Goal: Communication & Community: Answer question/provide support

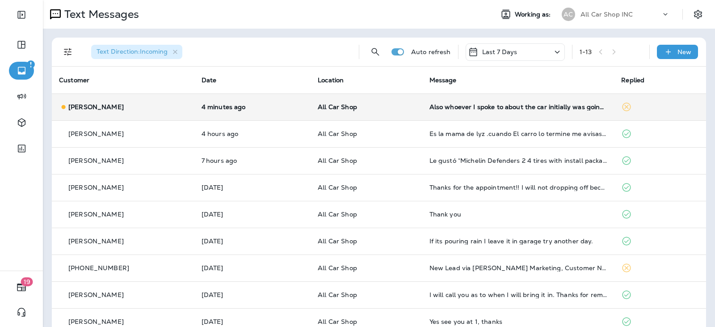
click at [526, 113] on td "Also whoever I spoke to about the car initially was going to see if her could f…" at bounding box center [518, 106] width 192 height 27
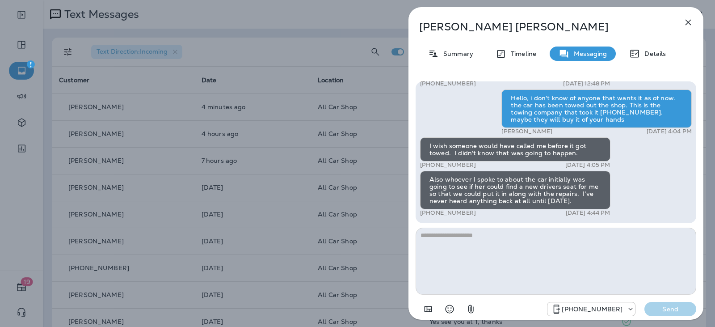
click at [470, 234] on textarea at bounding box center [556, 261] width 281 height 67
click at [474, 237] on textarea at bounding box center [556, 261] width 281 height 67
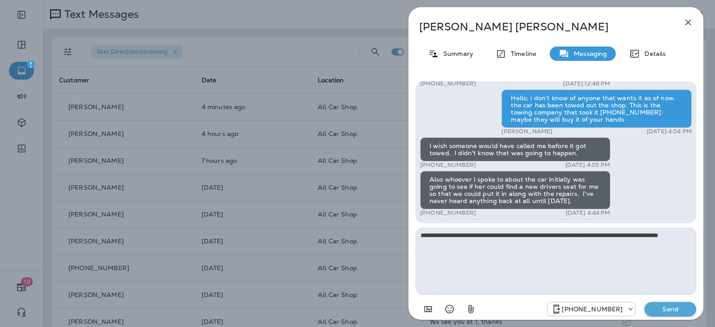
type textarea "**********"
click at [652, 302] on button "Send" at bounding box center [671, 309] width 52 height 14
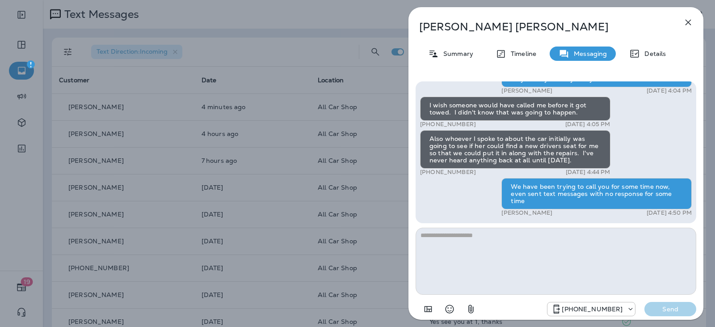
click at [690, 23] on icon "button" at bounding box center [688, 22] width 11 height 11
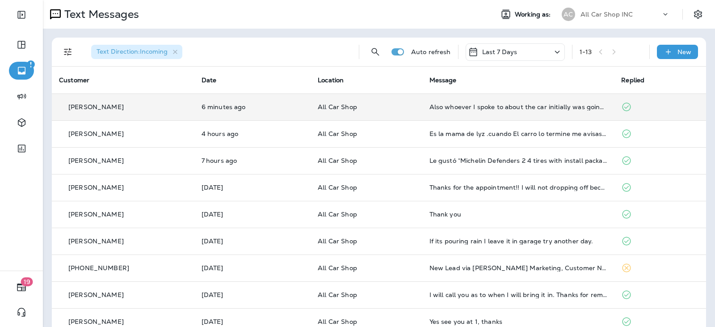
click at [399, 116] on td "All Car Shop" at bounding box center [366, 106] width 111 height 27
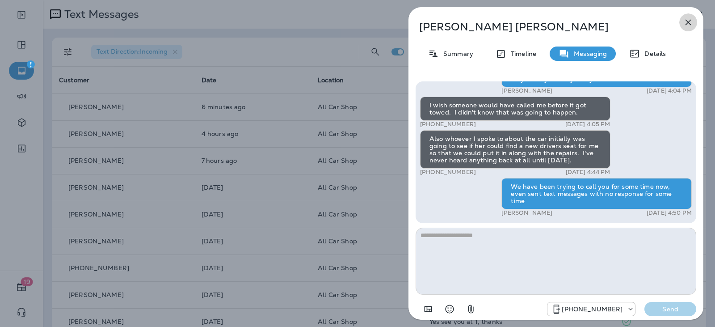
click at [687, 24] on icon "button" at bounding box center [689, 23] width 6 height 6
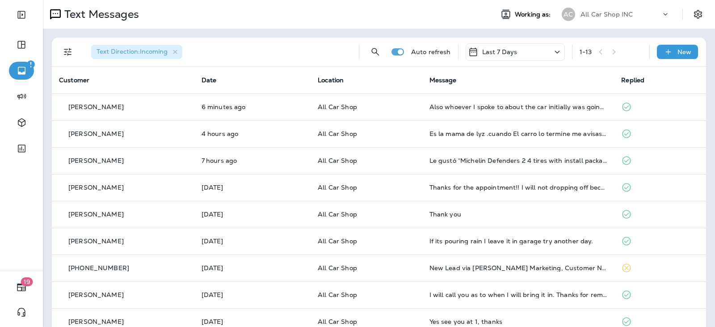
click at [376, 93] on th "Location" at bounding box center [366, 80] width 111 height 27
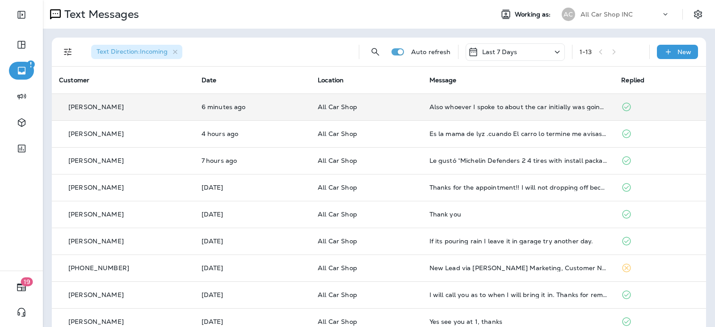
click at [380, 104] on p "All Car Shop" at bounding box center [366, 106] width 97 height 7
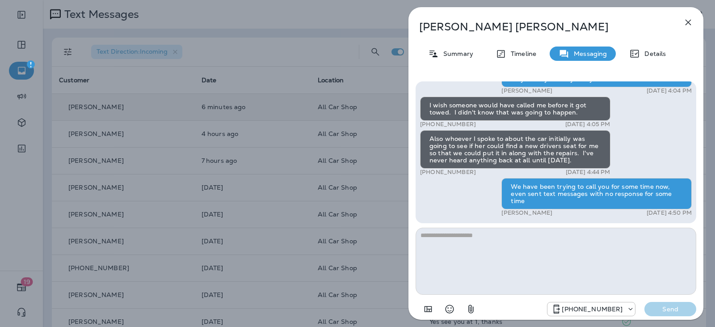
click at [690, 26] on icon "button" at bounding box center [688, 22] width 11 height 11
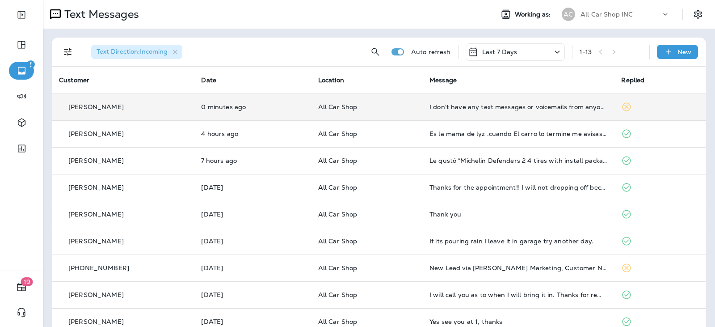
click at [422, 111] on td "I don't have any text messages or voicemails from anyone at the shop at all. Th…" at bounding box center [518, 106] width 192 height 27
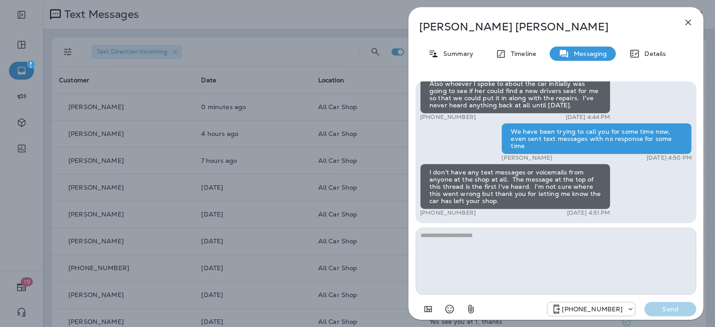
click at [458, 236] on textarea at bounding box center [556, 261] width 281 height 67
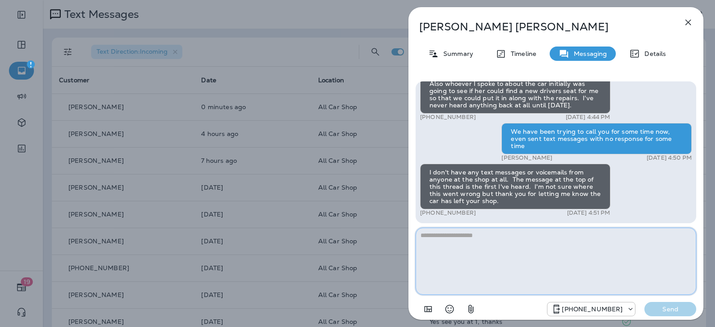
click at [531, 263] on textarea at bounding box center [556, 261] width 281 height 67
type textarea "**********"
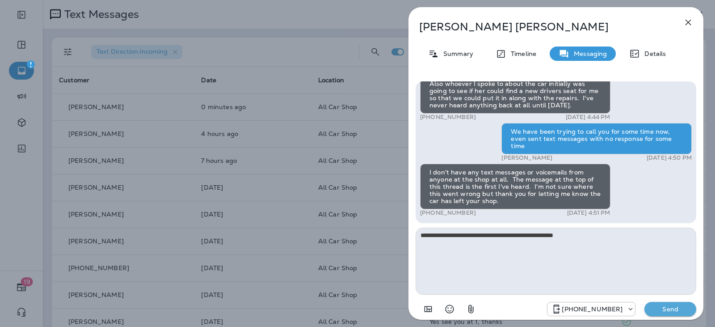
click at [670, 309] on p "Send" at bounding box center [671, 309] width 38 height 8
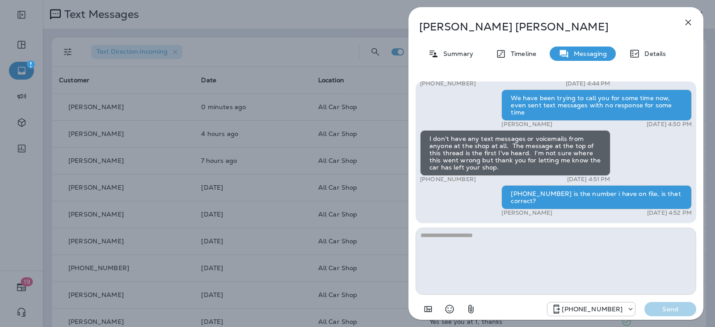
click at [685, 23] on icon "button" at bounding box center [688, 22] width 11 height 11
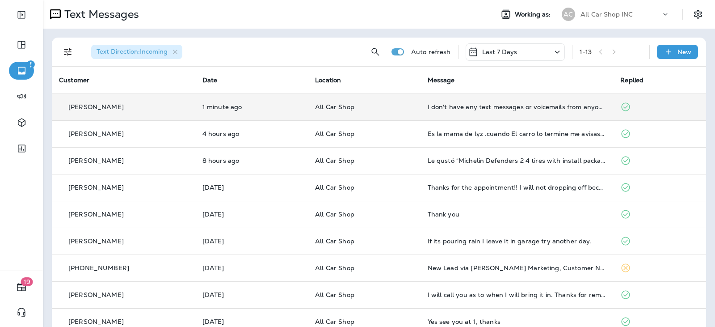
click at [402, 112] on td "All Car Shop" at bounding box center [364, 106] width 112 height 27
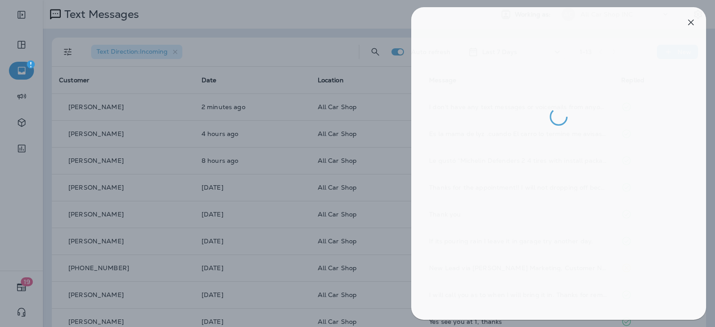
click at [276, 105] on div at bounding box center [360, 163] width 715 height 327
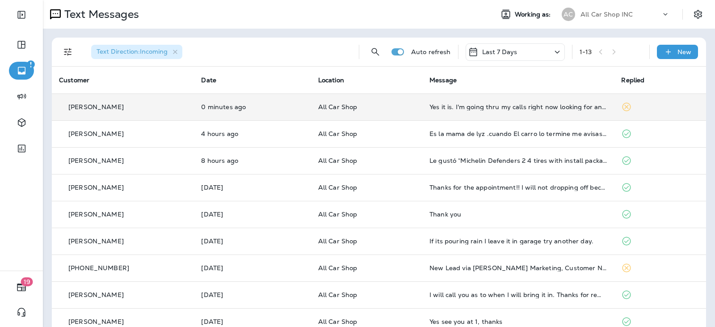
click at [410, 111] on td "All Car Shop" at bounding box center [366, 106] width 111 height 27
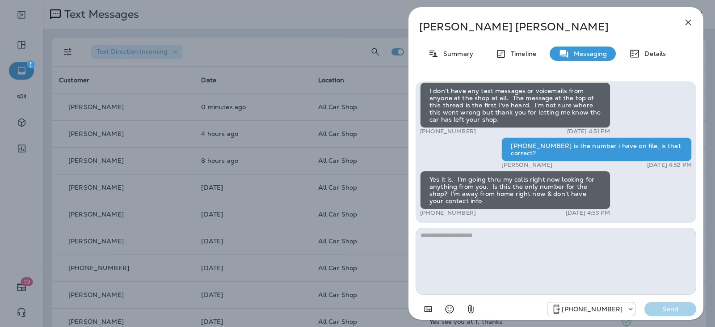
click at [463, 233] on textarea at bounding box center [556, 261] width 281 height 67
click at [460, 236] on textarea at bounding box center [556, 261] width 281 height 67
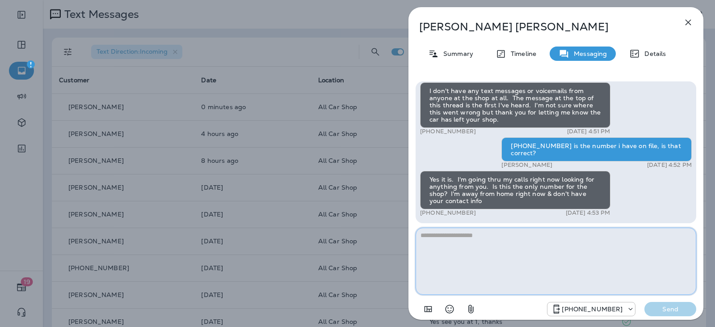
click at [427, 244] on textarea at bounding box center [556, 261] width 281 height 67
click at [504, 252] on textarea at bounding box center [556, 261] width 281 height 67
click at [446, 235] on textarea at bounding box center [556, 261] width 281 height 67
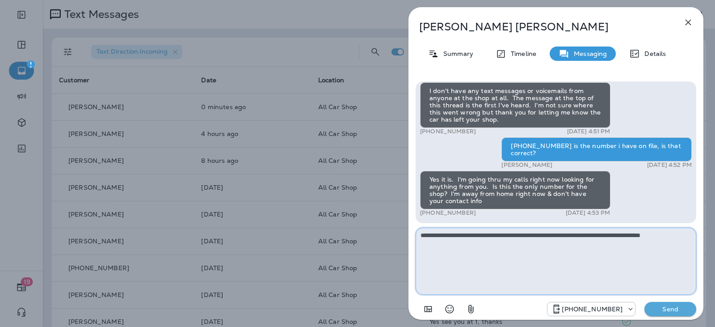
type textarea "**********"
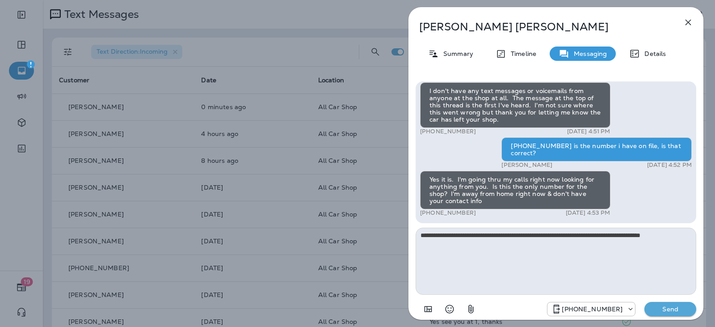
click at [694, 308] on button "Send" at bounding box center [671, 309] width 52 height 14
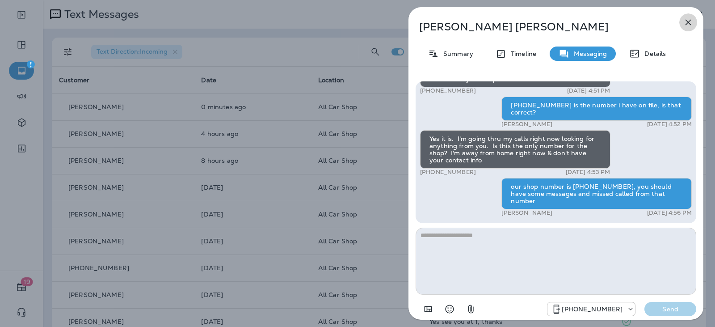
click at [692, 26] on icon "button" at bounding box center [688, 22] width 11 height 11
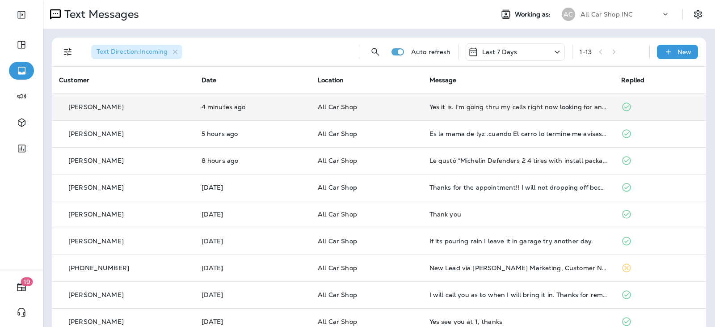
click at [414, 108] on td "All Car Shop" at bounding box center [366, 106] width 111 height 27
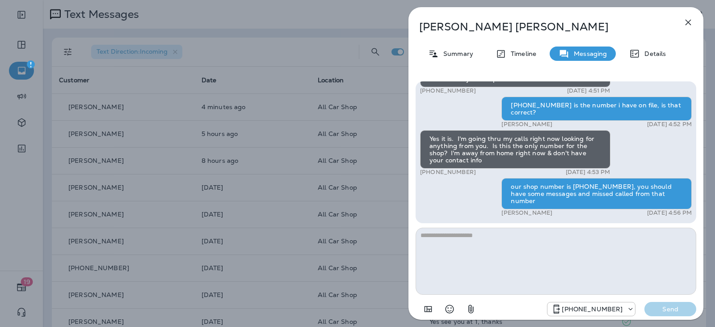
click at [686, 18] on icon "button" at bounding box center [688, 22] width 11 height 11
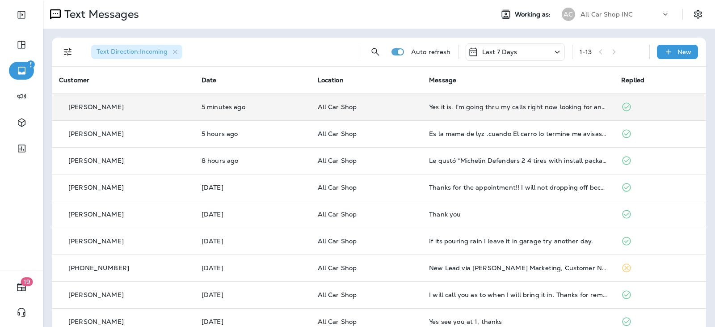
click at [171, 110] on div "[PERSON_NAME]" at bounding box center [123, 106] width 128 height 9
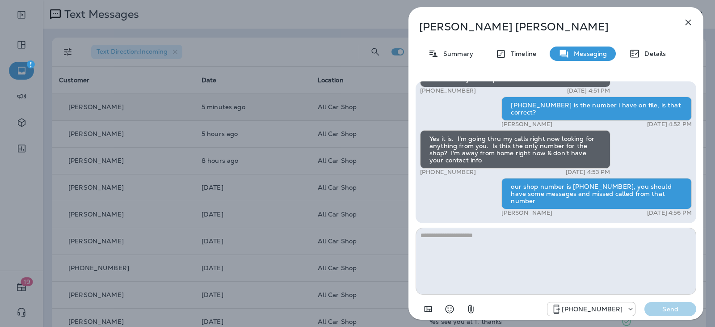
click at [470, 242] on textarea at bounding box center [556, 261] width 281 height 67
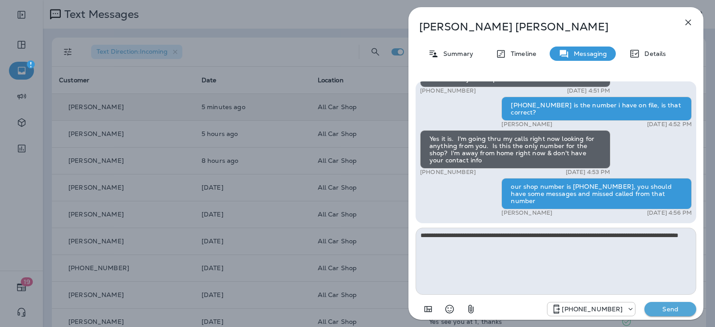
type textarea "**********"
click at [666, 309] on p "Send" at bounding box center [671, 309] width 38 height 8
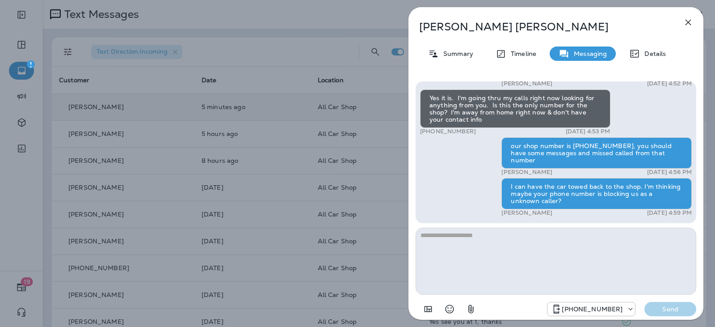
click at [686, 25] on icon "button" at bounding box center [689, 23] width 6 height 6
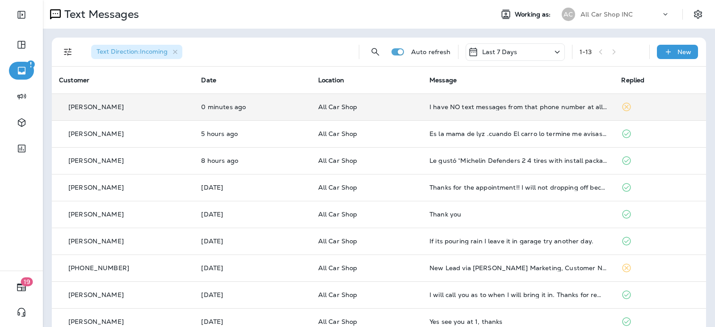
click at [405, 106] on p "All Car Shop" at bounding box center [366, 106] width 97 height 7
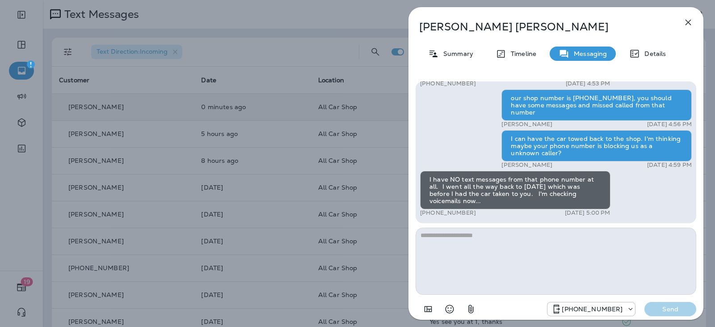
click at [476, 232] on textarea at bounding box center [556, 261] width 281 height 67
type textarea "**********"
click at [671, 305] on p "Send" at bounding box center [671, 309] width 38 height 8
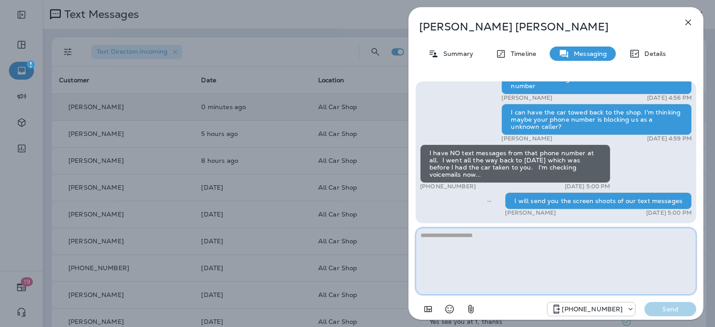
click at [505, 242] on textarea at bounding box center [556, 261] width 281 height 67
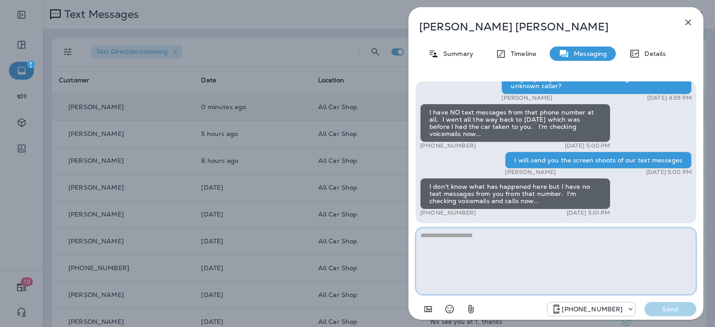
click at [478, 231] on textarea at bounding box center [556, 261] width 281 height 67
drag, startPoint x: 475, startPoint y: 234, endPoint x: 472, endPoint y: 240, distance: 6.6
click at [473, 237] on textarea at bounding box center [556, 261] width 281 height 67
click at [489, 236] on textarea at bounding box center [556, 261] width 281 height 67
click at [476, 237] on textarea at bounding box center [556, 261] width 281 height 67
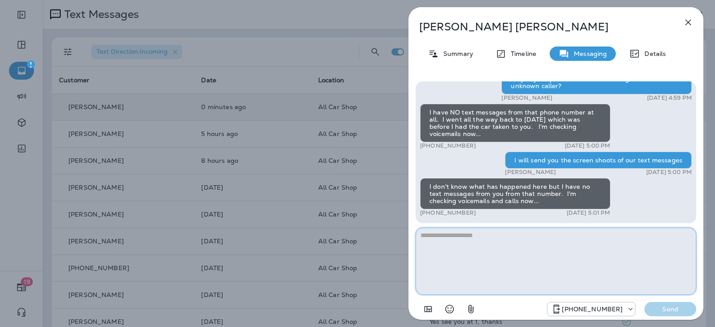
click at [463, 236] on textarea at bounding box center [556, 261] width 281 height 67
click at [462, 244] on textarea at bounding box center [556, 261] width 281 height 67
click at [461, 241] on textarea at bounding box center [556, 261] width 281 height 67
click at [520, 265] on textarea at bounding box center [556, 261] width 281 height 67
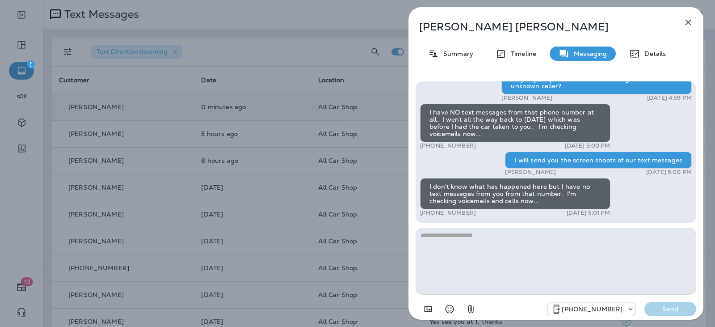
click at [473, 311] on icon "button" at bounding box center [470, 309] width 5 height 8
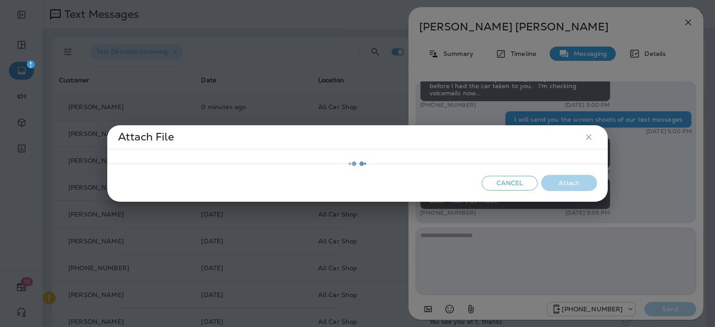
click at [587, 135] on div at bounding box center [357, 163] width 499 height 75
click at [508, 184] on div at bounding box center [357, 163] width 499 height 75
click at [517, 183] on div at bounding box center [357, 163] width 499 height 75
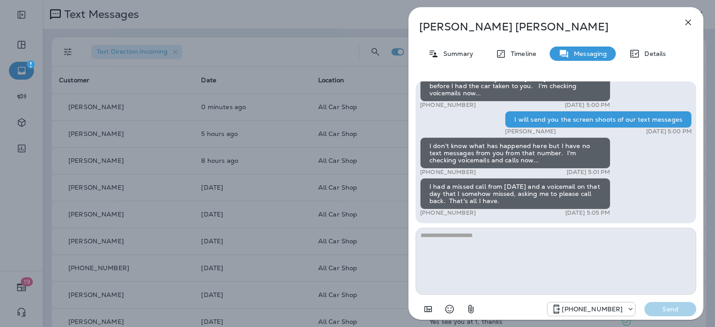
click at [466, 309] on icon "button" at bounding box center [471, 309] width 11 height 11
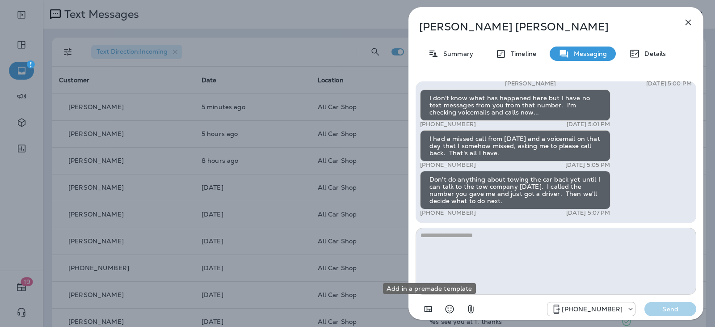
click at [429, 310] on icon "Add in a premade template" at bounding box center [429, 309] width 8 height 6
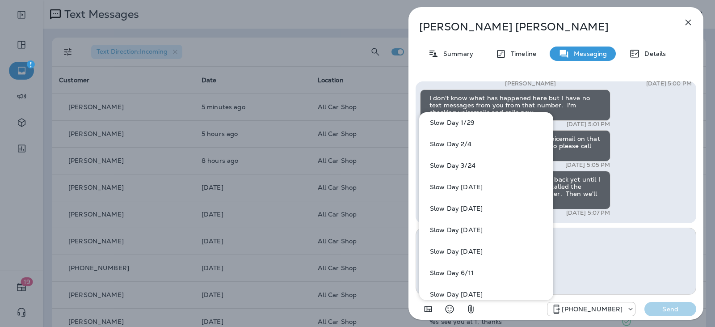
scroll to position [268, 0]
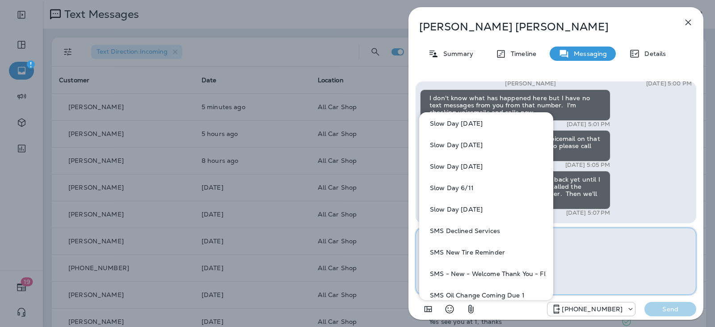
click at [584, 259] on textarea at bounding box center [556, 261] width 281 height 67
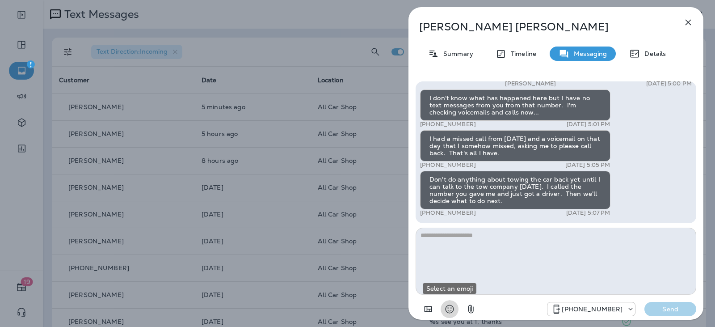
click at [450, 310] on icon "Select an emoji" at bounding box center [449, 309] width 11 height 11
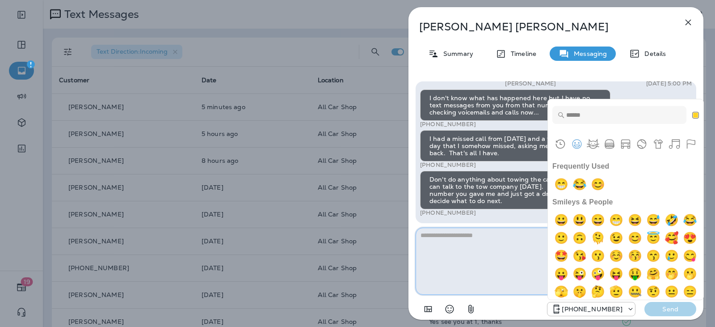
click at [487, 245] on textarea at bounding box center [556, 261] width 281 height 67
click at [470, 310] on icon "button" at bounding box center [470, 309] width 5 height 8
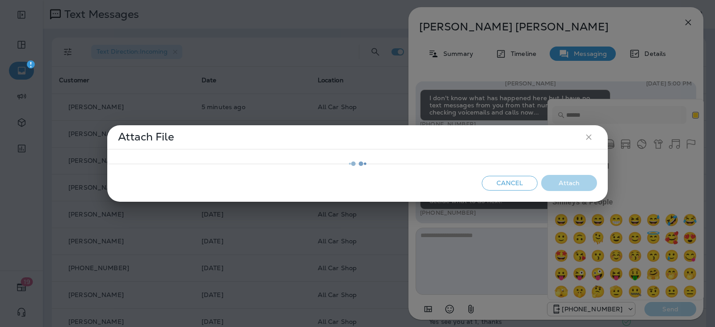
click at [590, 140] on div at bounding box center [357, 163] width 499 height 75
click at [520, 177] on div at bounding box center [357, 163] width 499 height 75
click at [513, 184] on div at bounding box center [357, 163] width 499 height 75
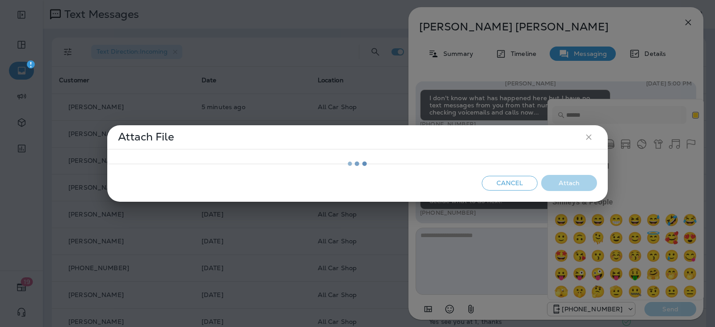
click at [513, 184] on div at bounding box center [357, 163] width 499 height 75
click at [587, 135] on div at bounding box center [357, 163] width 499 height 75
click at [494, 179] on div at bounding box center [357, 163] width 499 height 75
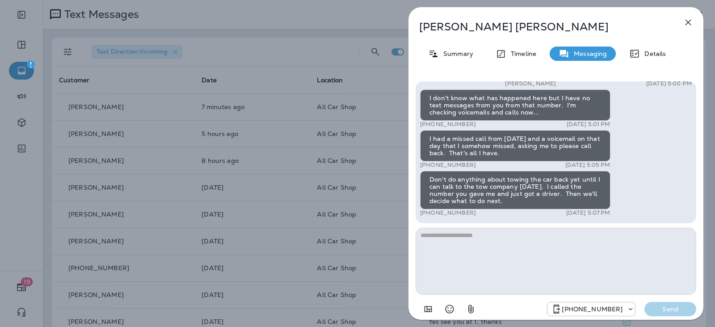
click at [506, 232] on textarea at bounding box center [556, 261] width 281 height 67
type textarea "****"
click at [696, 19] on button "button" at bounding box center [688, 22] width 18 height 18
